Goal: Information Seeking & Learning: Learn about a topic

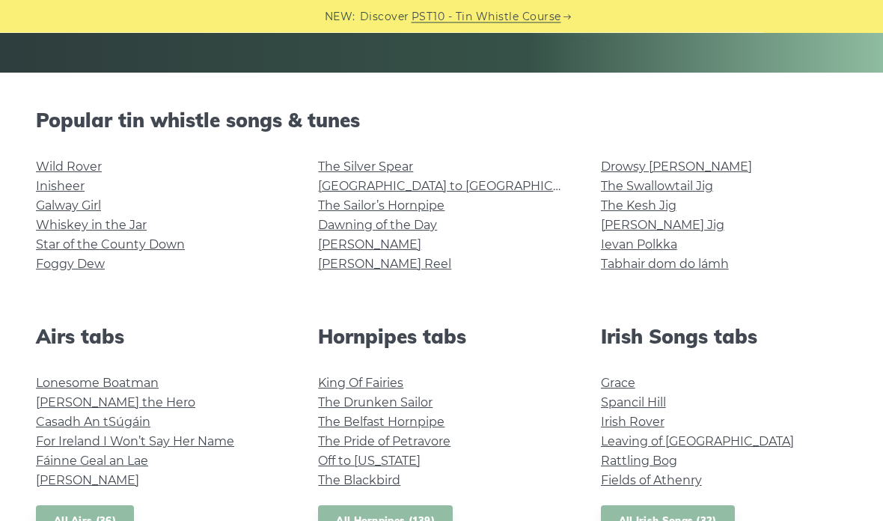
scroll to position [320, 0]
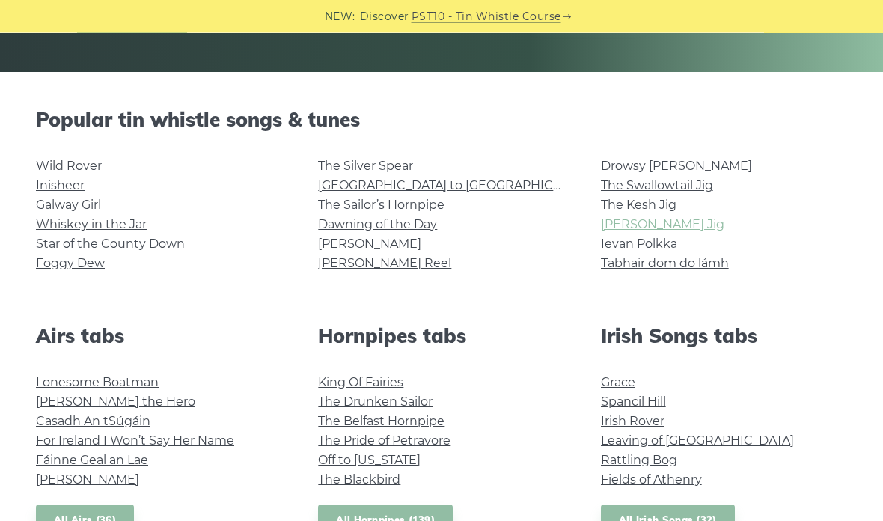
click at [654, 225] on link "[PERSON_NAME] Jig" at bounding box center [662, 225] width 123 height 14
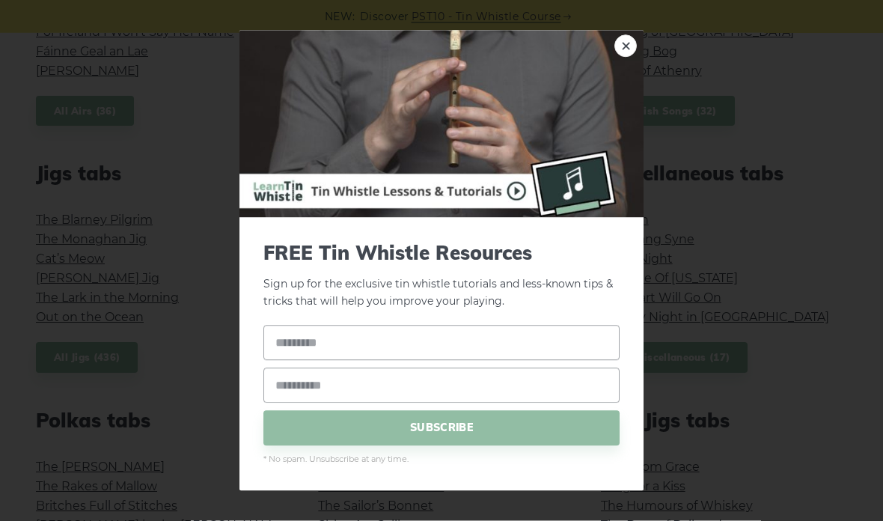
scroll to position [730, 0]
click at [630, 58] on link "×" at bounding box center [625, 46] width 22 height 22
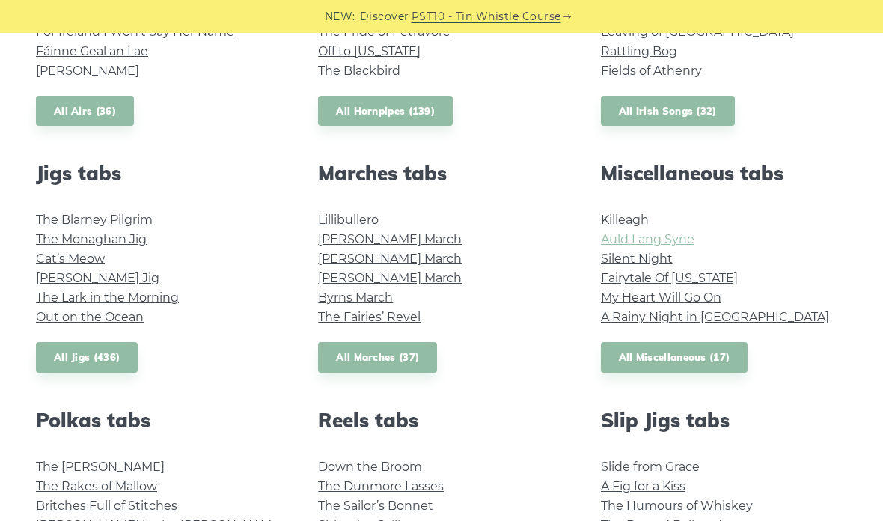
click at [682, 237] on link "Auld Lang Syne" at bounding box center [648, 239] width 94 height 14
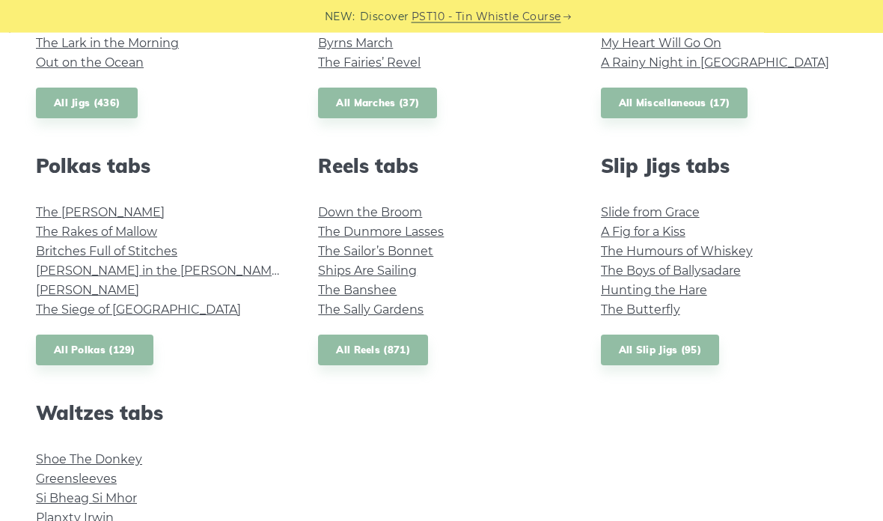
scroll to position [985, 0]
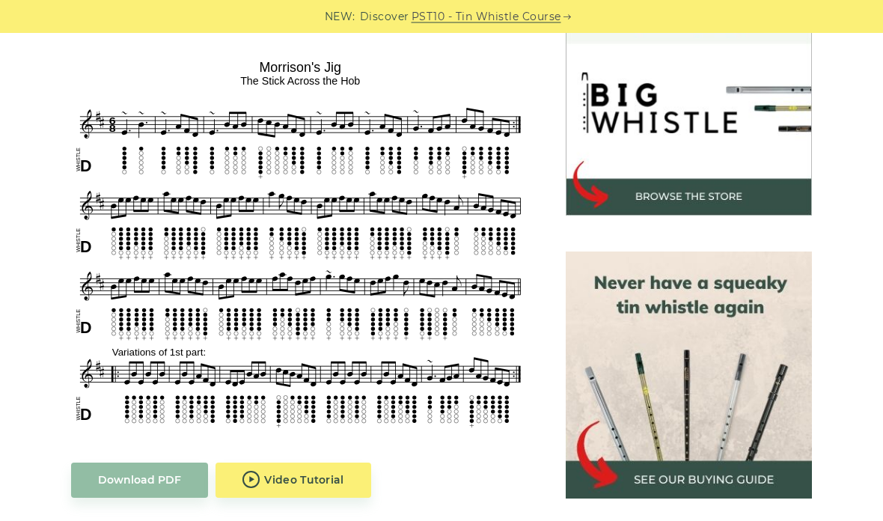
scroll to position [467, 0]
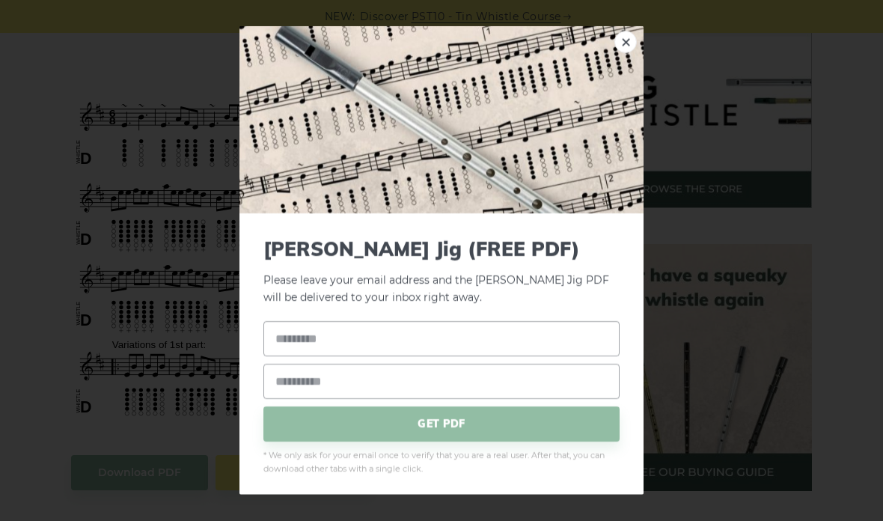
click at [633, 80] on img at bounding box center [442, 119] width 404 height 187
click at [617, 53] on link "×" at bounding box center [625, 42] width 22 height 22
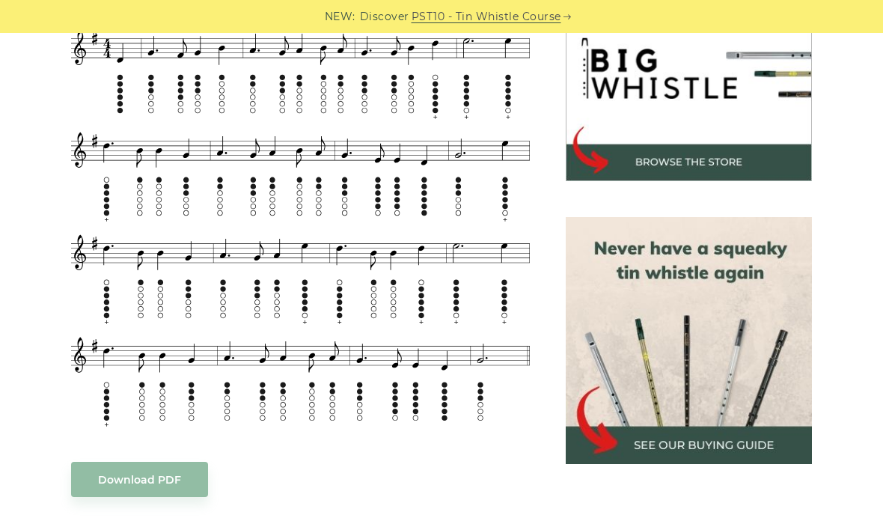
scroll to position [491, 0]
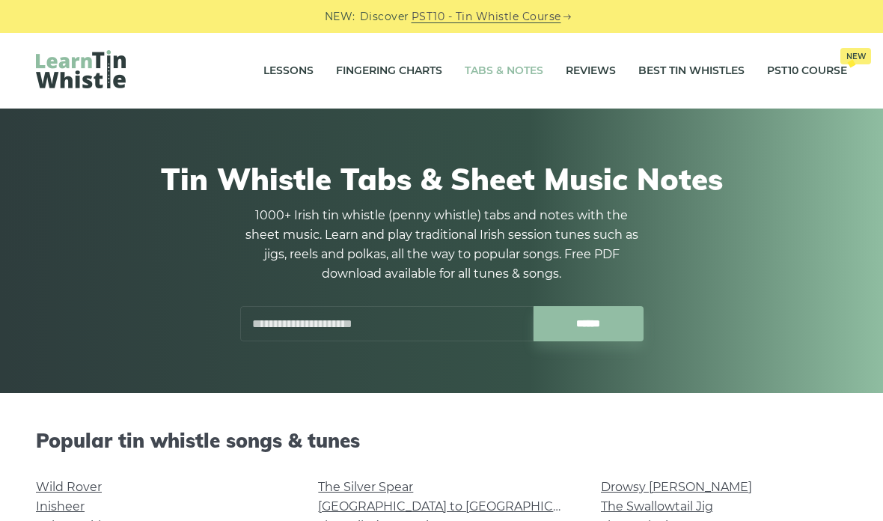
click at [502, 67] on link "Tabs & Notes" at bounding box center [504, 70] width 79 height 37
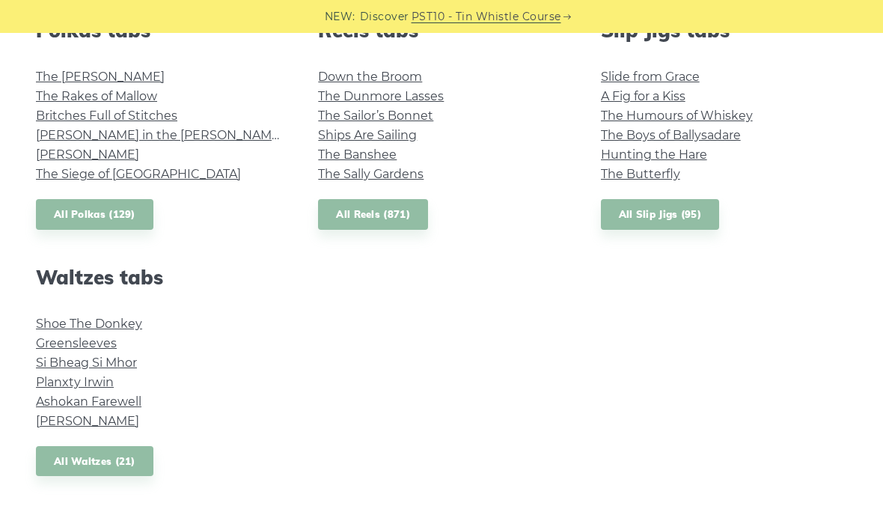
scroll to position [1120, 0]
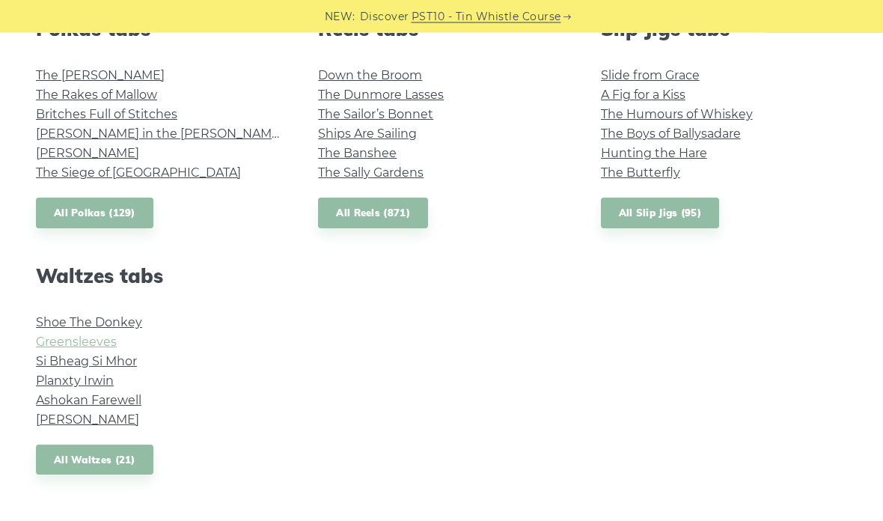
click at [56, 341] on link "Greensleeves" at bounding box center [76, 342] width 81 height 14
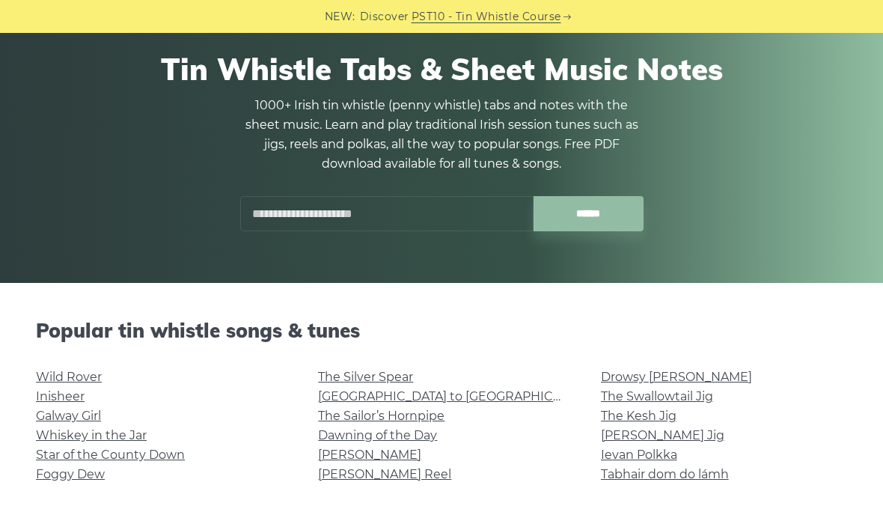
scroll to position [0, 0]
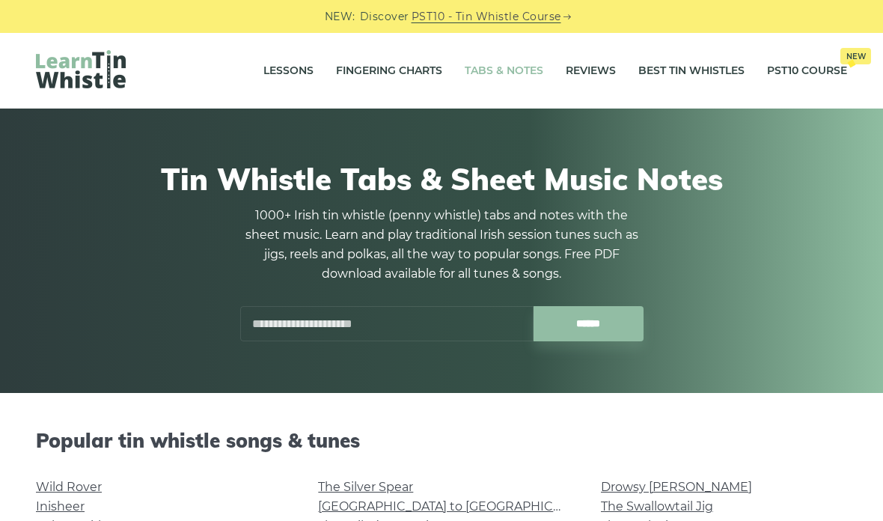
click at [509, 75] on link "Tabs & Notes" at bounding box center [504, 70] width 79 height 37
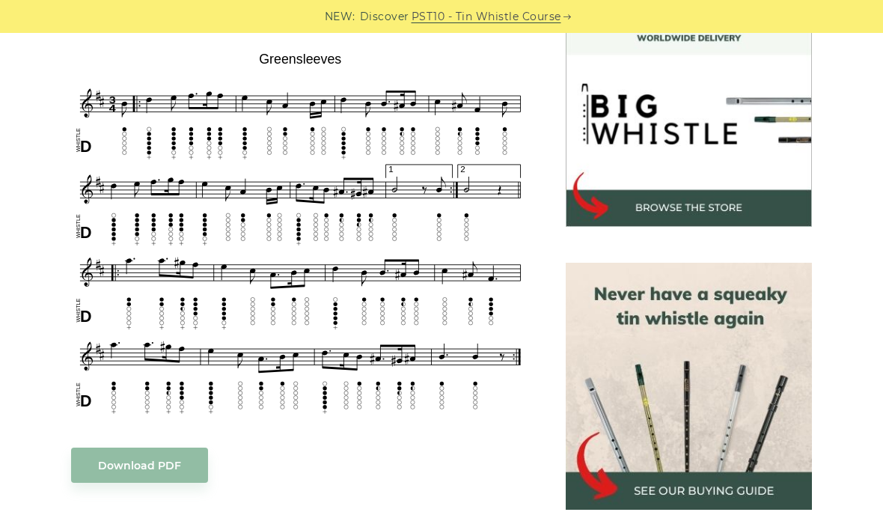
scroll to position [446, 0]
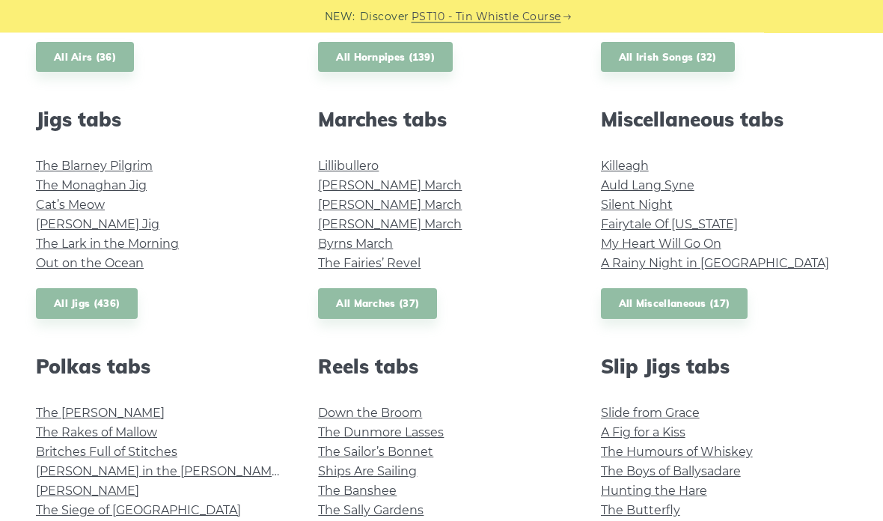
scroll to position [799, 0]
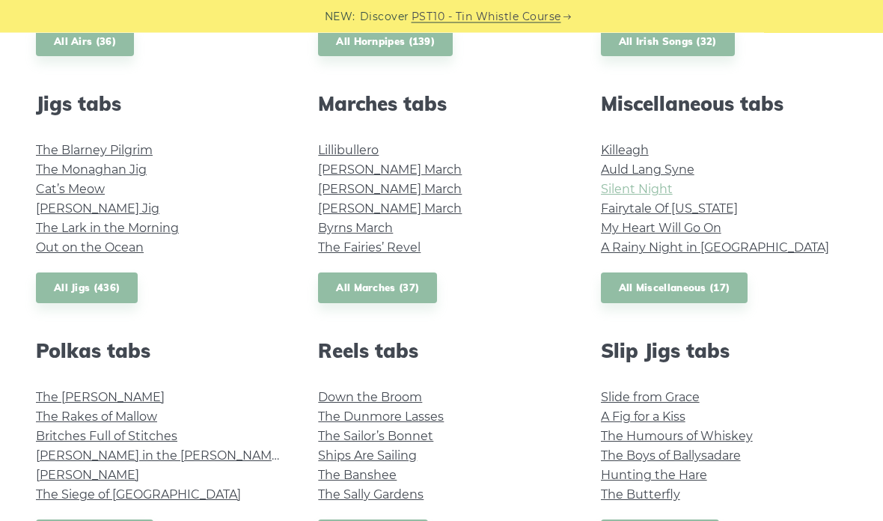
click at [617, 194] on link "Silent Night" at bounding box center [637, 190] width 72 height 14
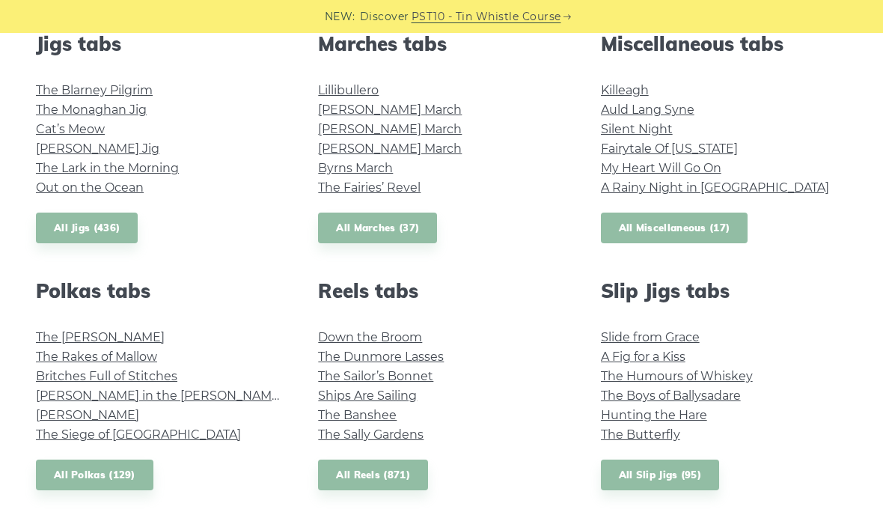
click at [630, 227] on link "All Miscellaneous (17)" at bounding box center [674, 228] width 147 height 31
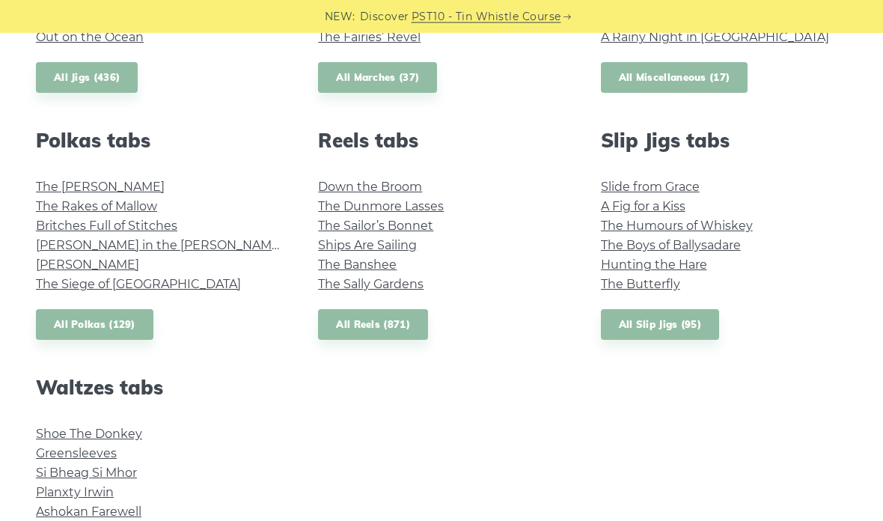
scroll to position [1010, 0]
click at [332, 277] on link "The Sally Gardens" at bounding box center [371, 284] width 106 height 14
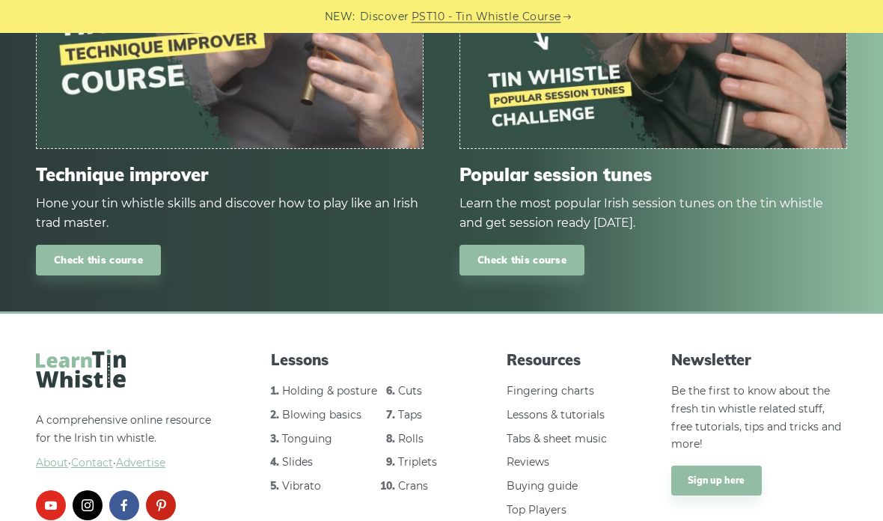
scroll to position [1838, 0]
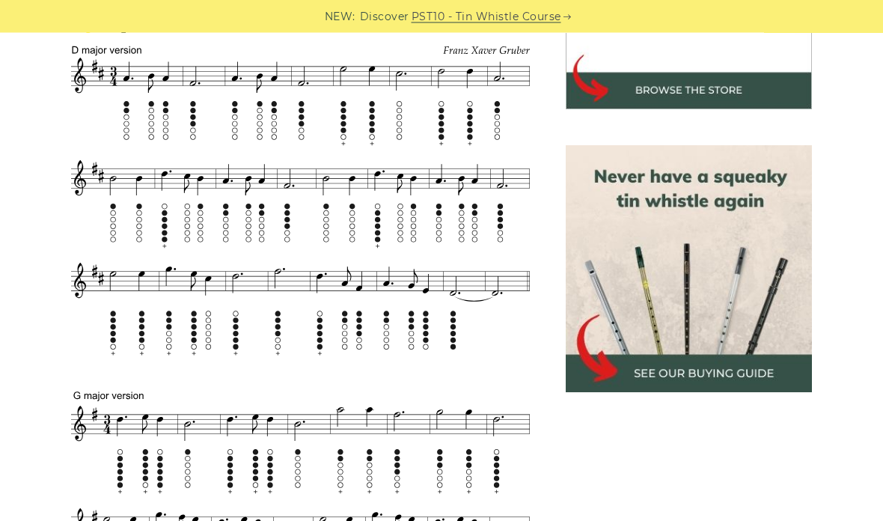
scroll to position [566, 0]
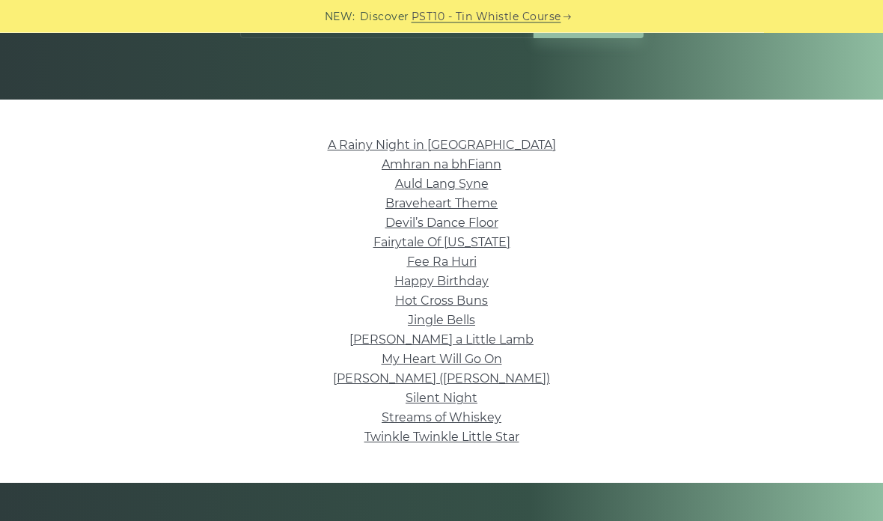
scroll to position [294, 0]
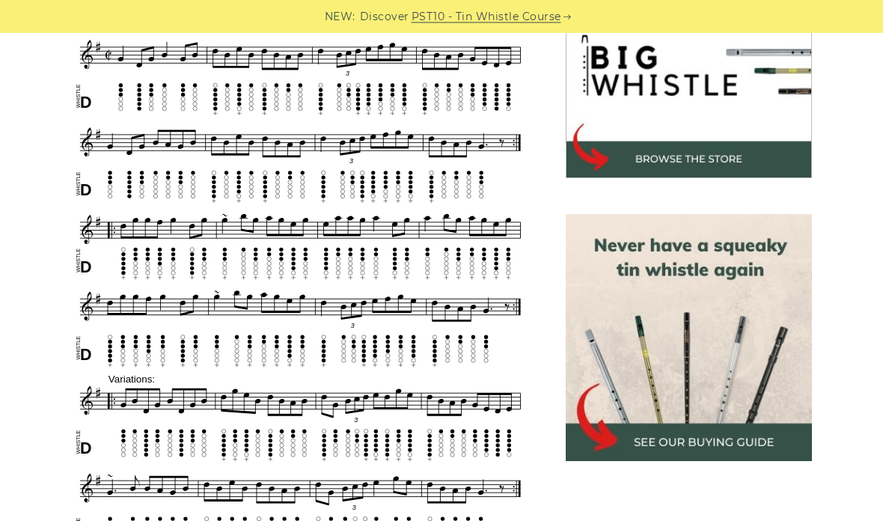
scroll to position [497, 0]
